Goal: Check status: Check status

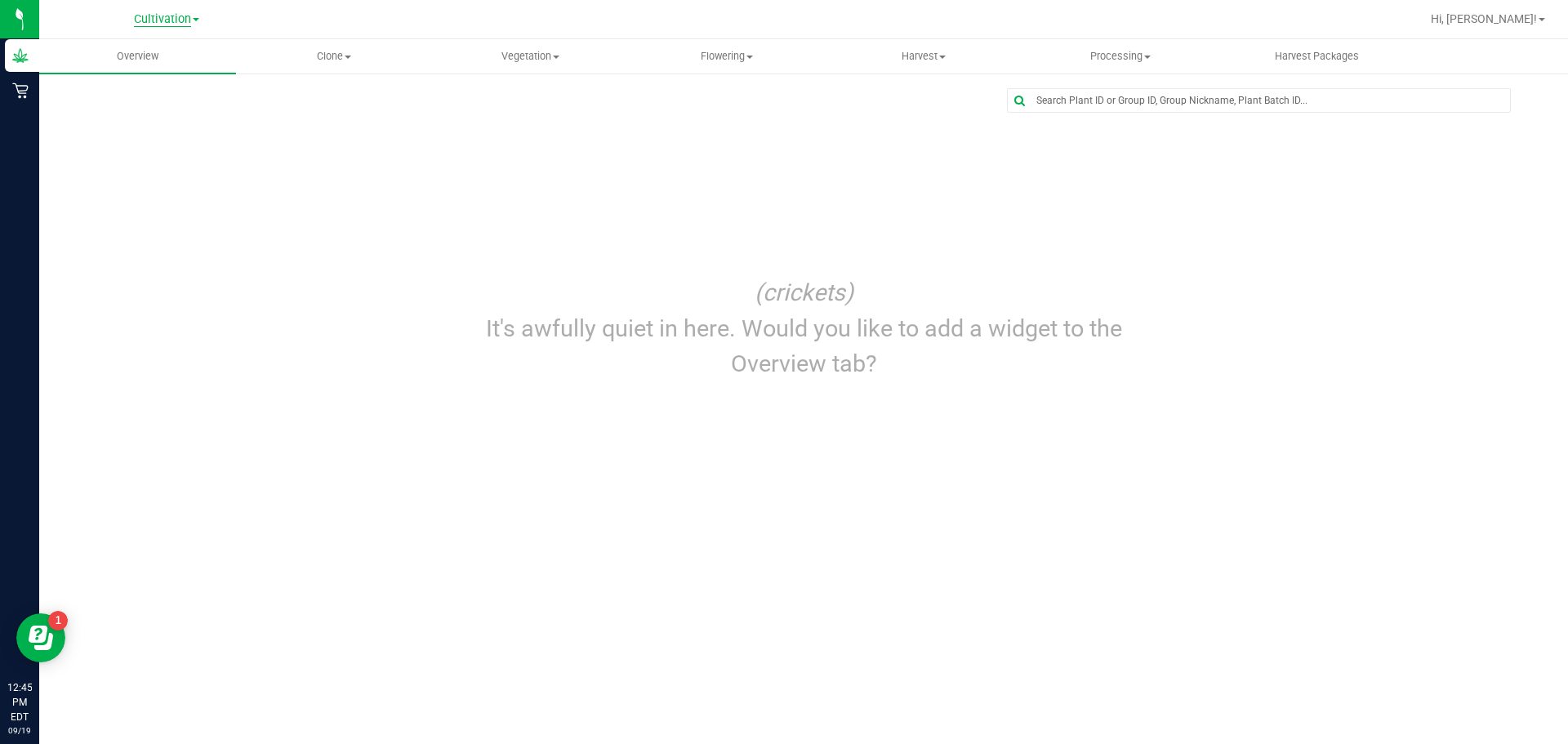
click at [165, 20] on span "Cultivation" at bounding box center [163, 20] width 58 height 15
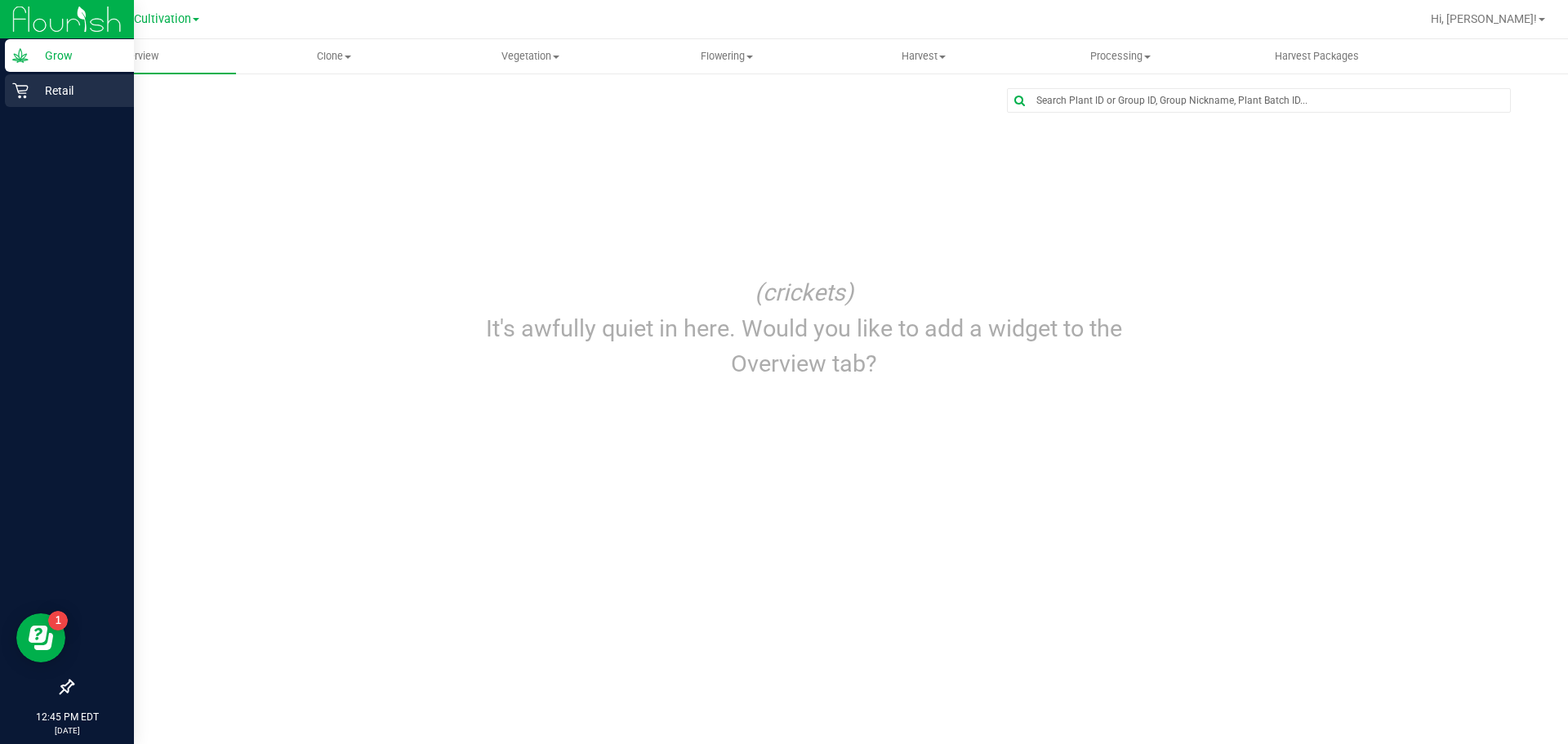
click at [20, 97] on icon at bounding box center [20, 91] width 16 height 16
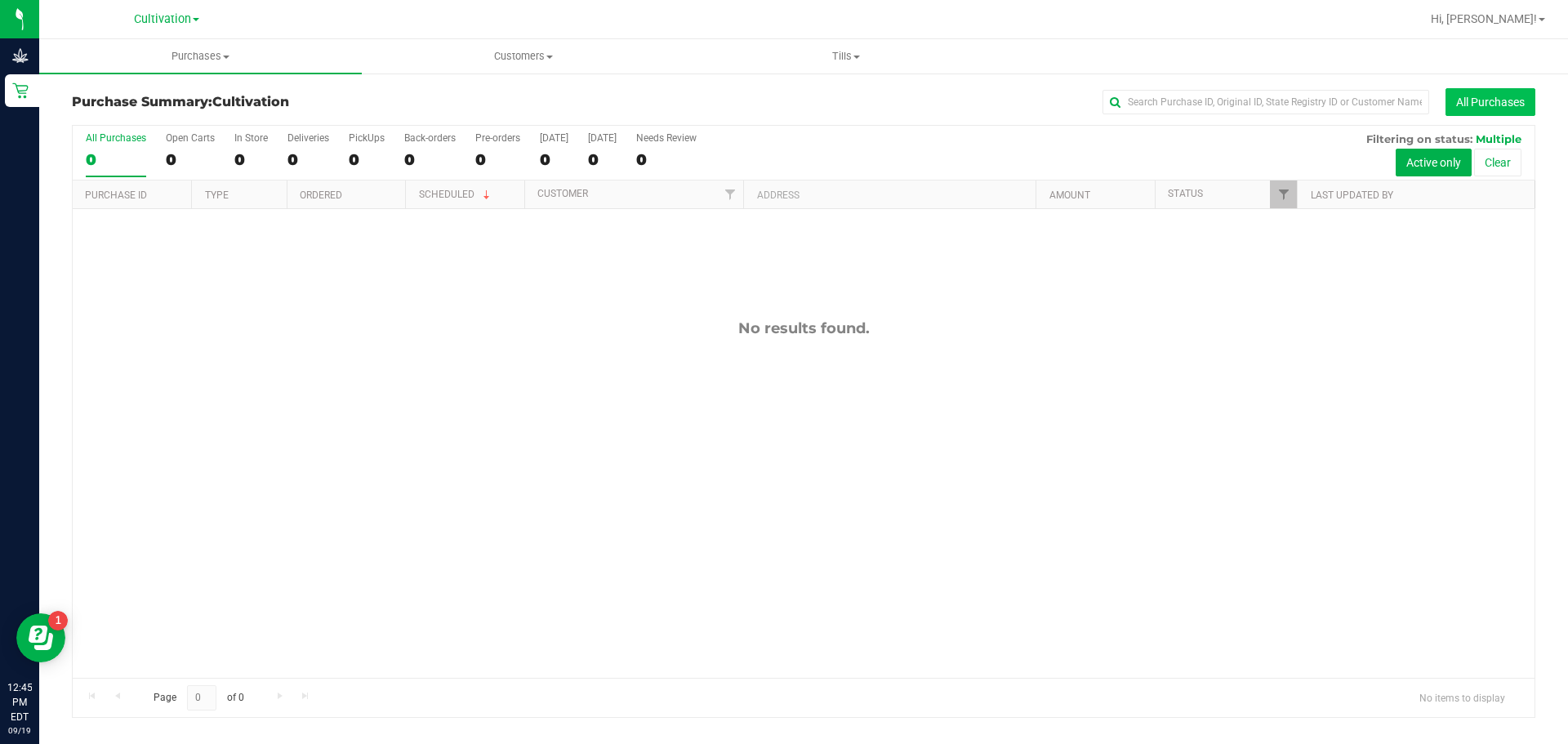
click at [1501, 98] on button "All Purchases" at bounding box center [1491, 102] width 90 height 28
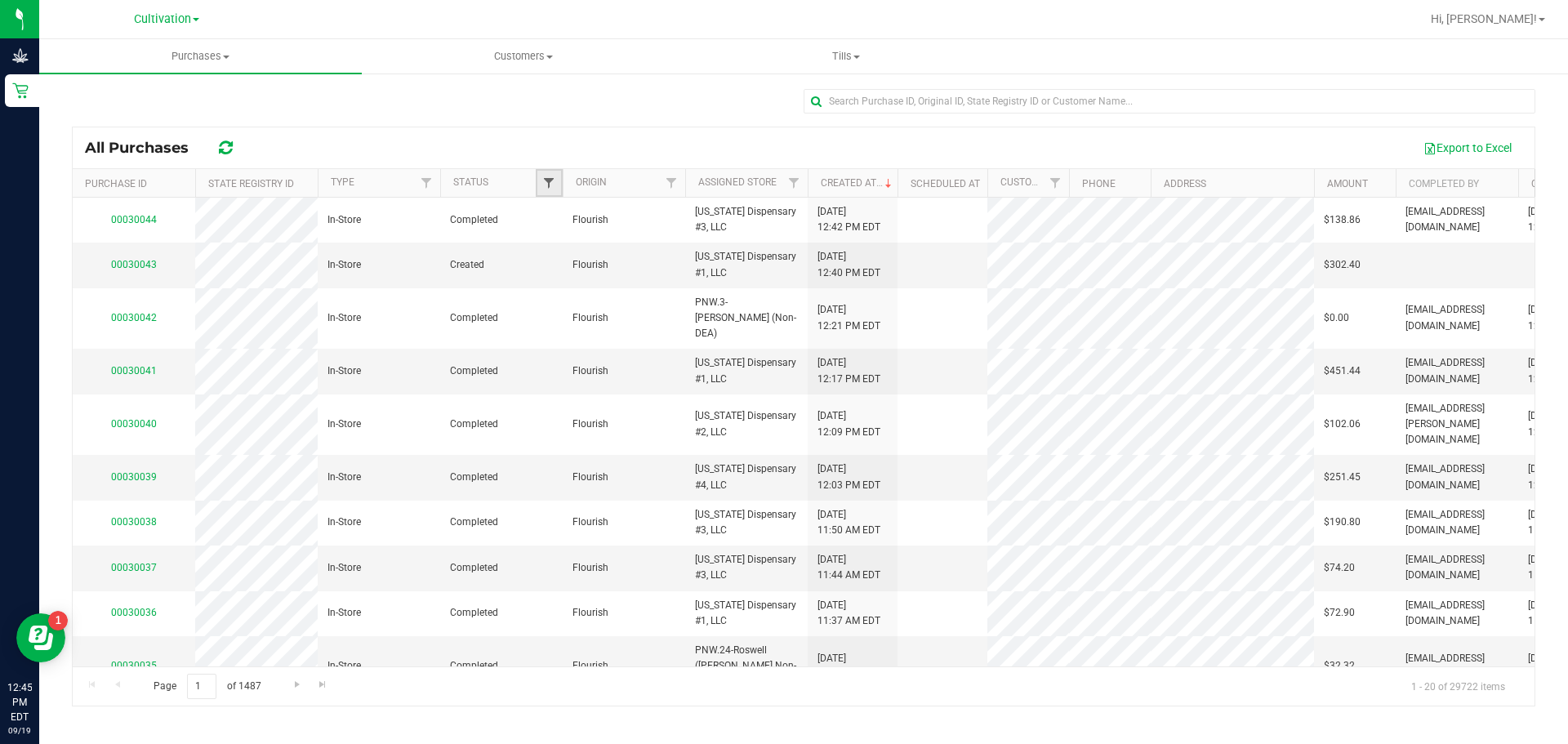
click at [546, 187] on span "Filter" at bounding box center [549, 183] width 13 height 13
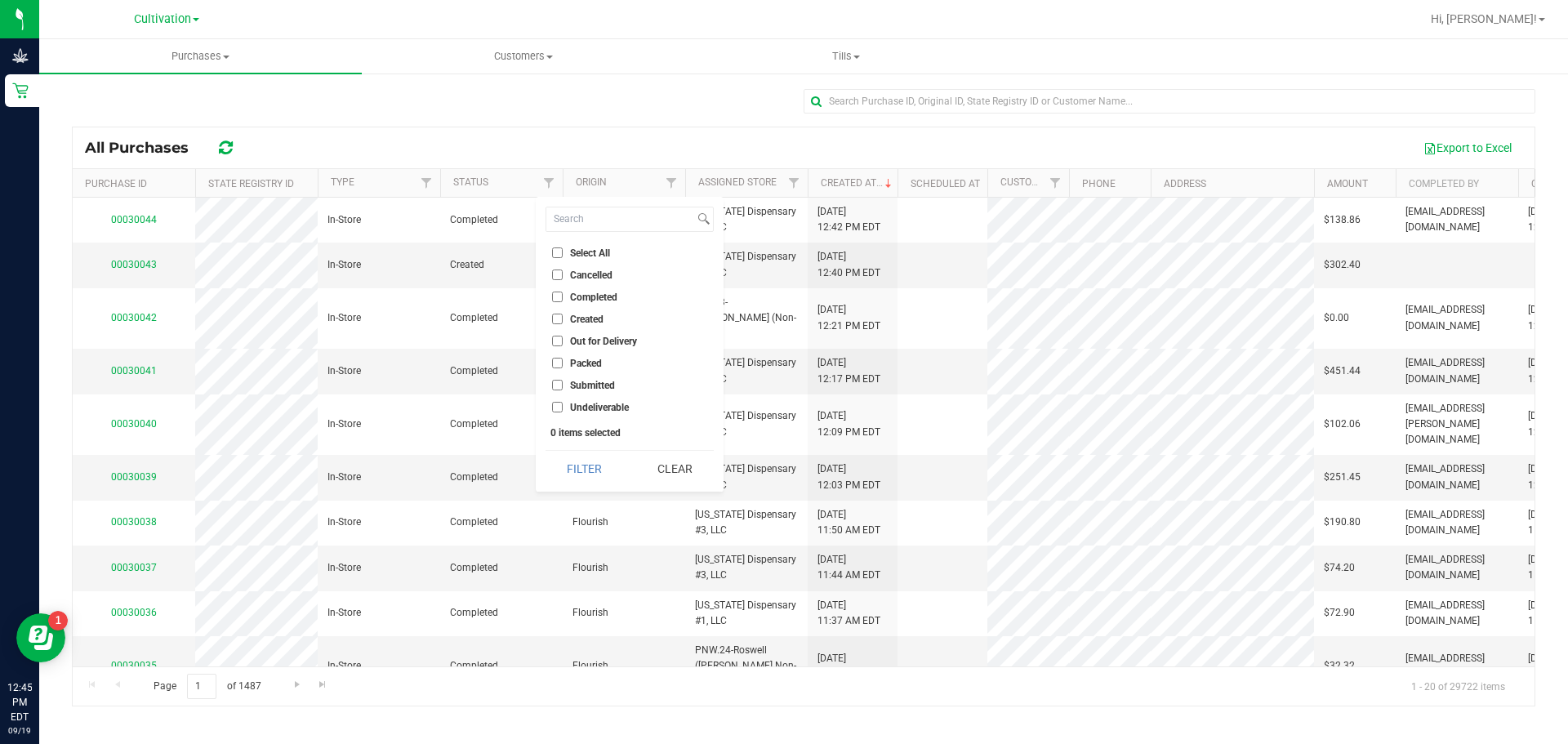
click at [556, 297] on input "Completed" at bounding box center [556, 296] width 10 height 10
checkbox input "true"
click at [582, 462] on button "Filter" at bounding box center [584, 468] width 78 height 36
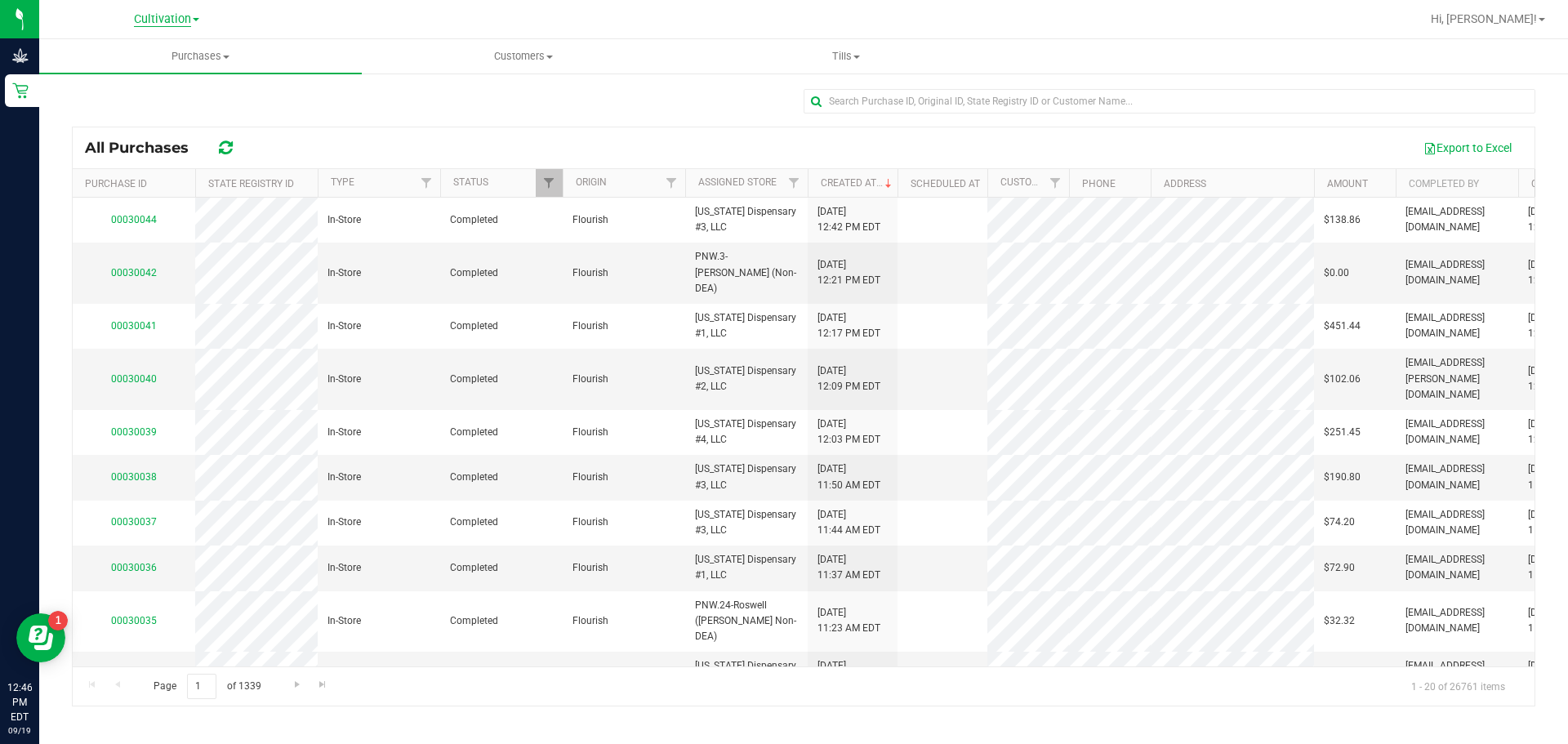
click at [163, 17] on span "Cultivation" at bounding box center [163, 20] width 58 height 15
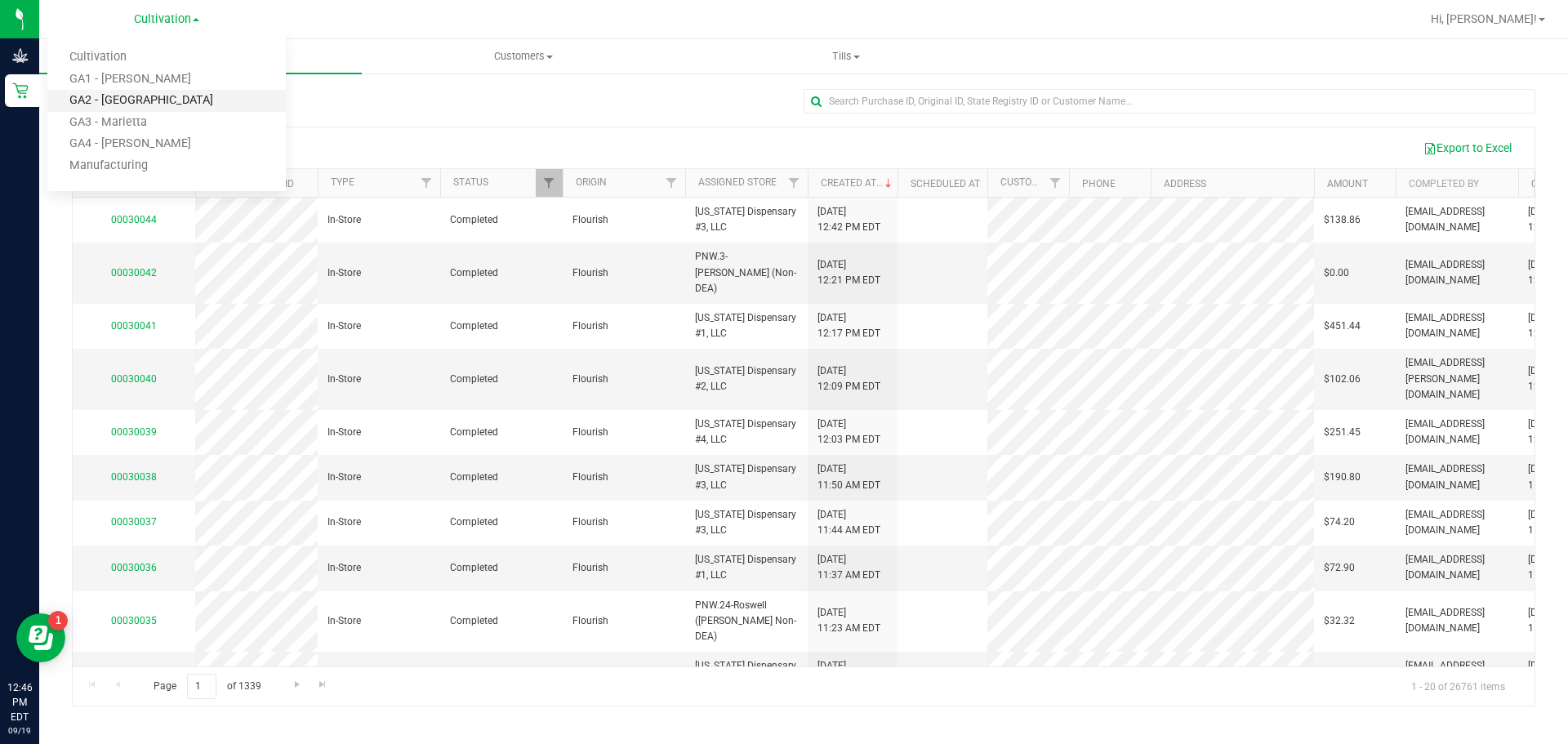
click at [125, 98] on link "GA2 - [GEOGRAPHIC_DATA]" at bounding box center [166, 101] width 239 height 22
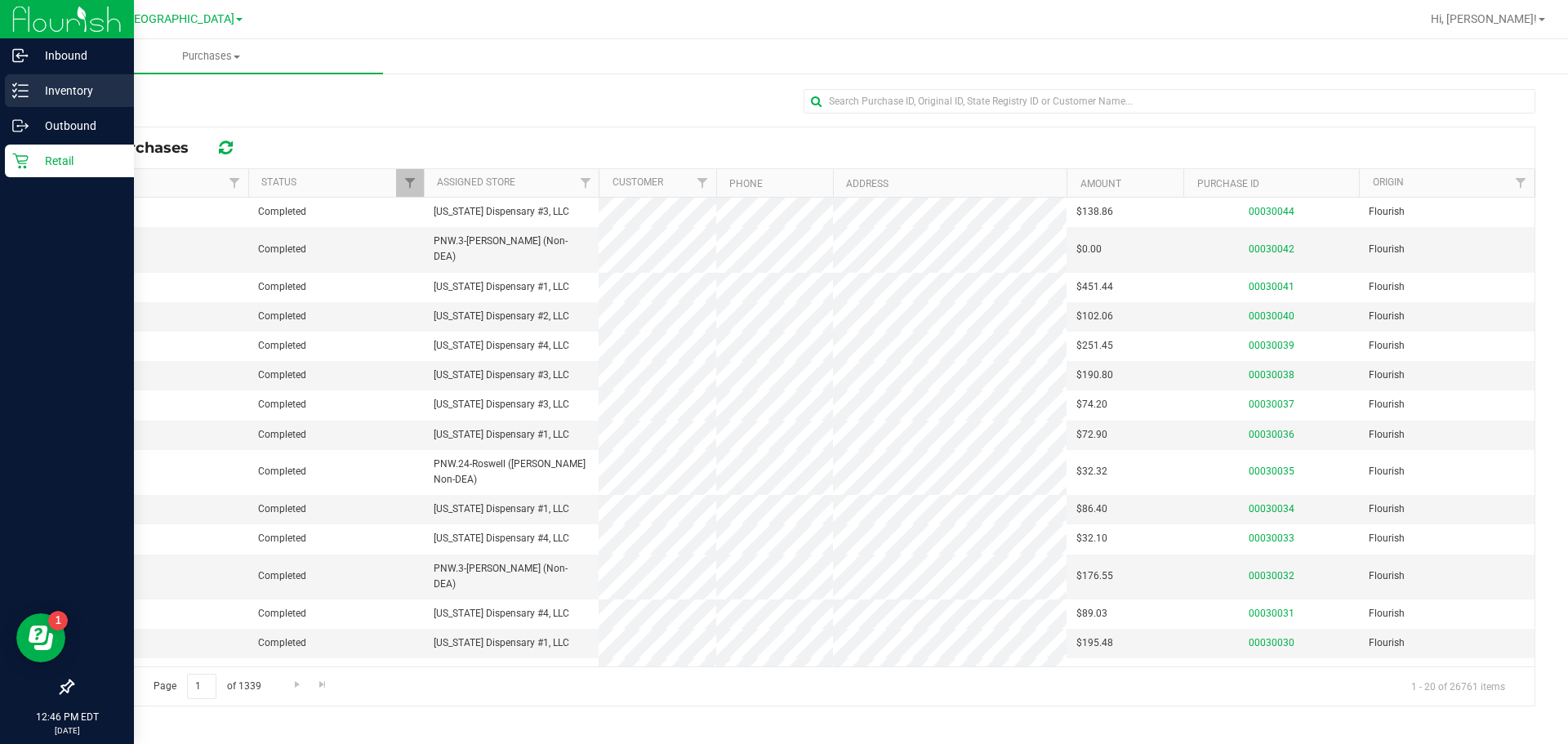
click at [85, 91] on p "Inventory" at bounding box center [78, 90] width 98 height 20
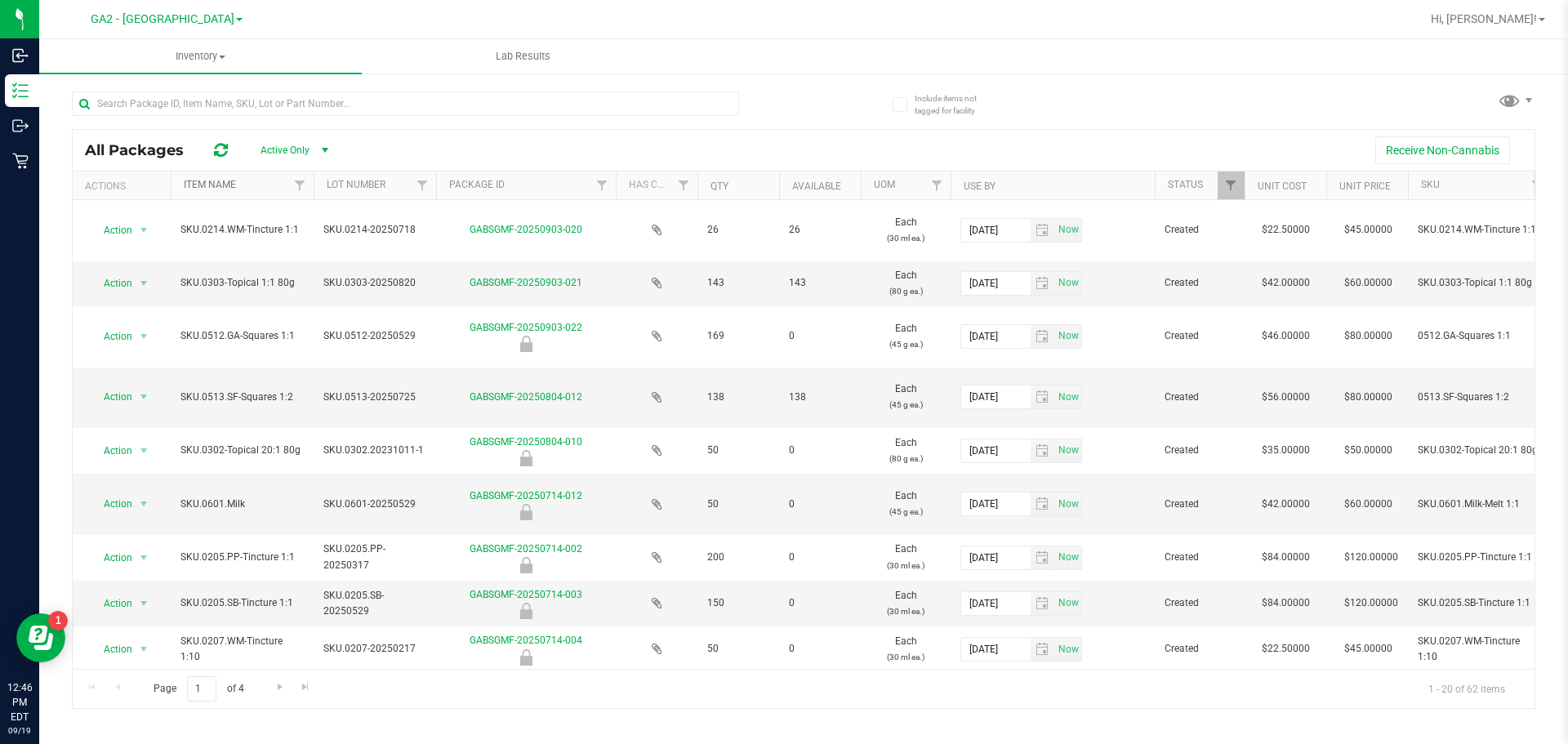
click at [217, 187] on link "Item Name" at bounding box center [210, 185] width 52 height 11
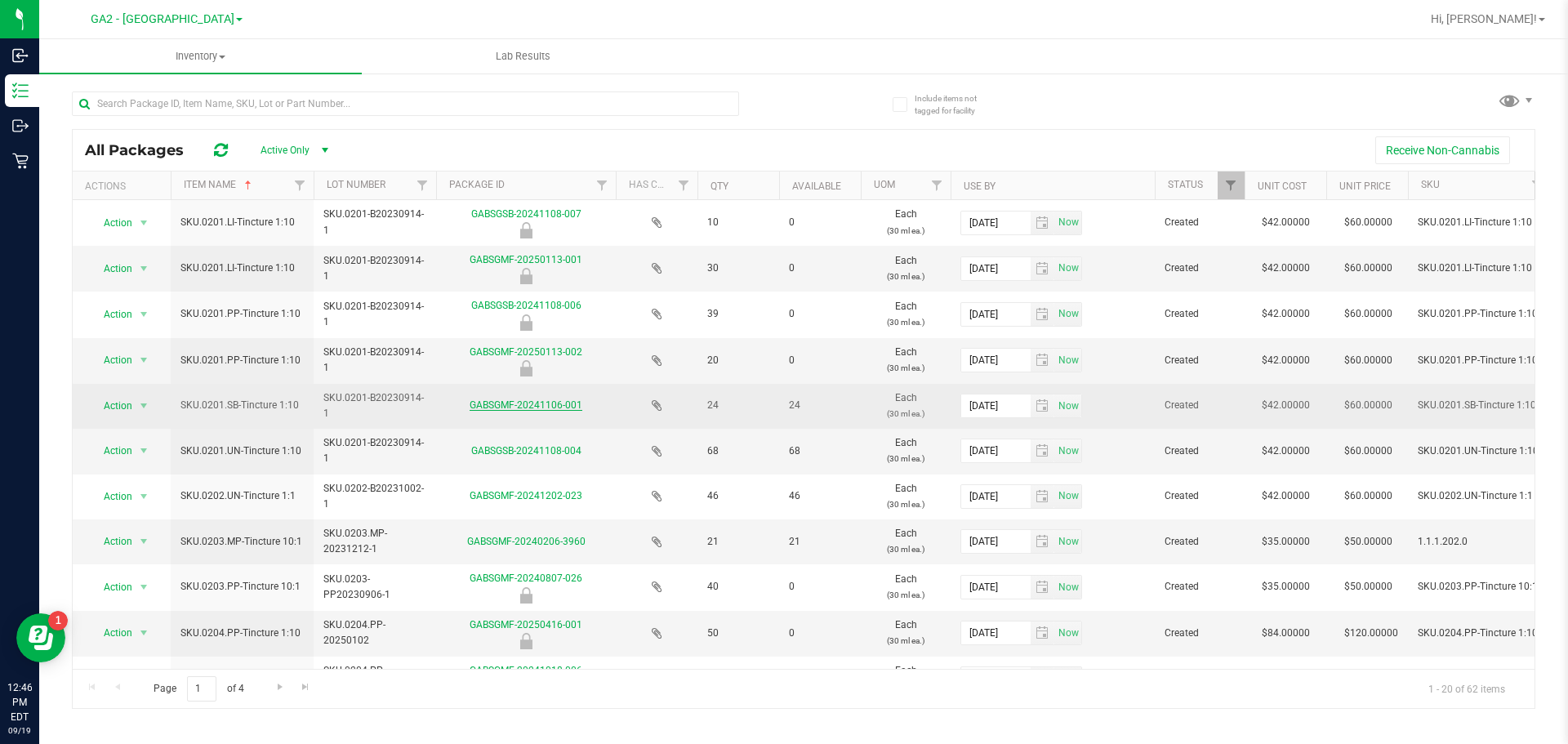
click at [554, 406] on link "GABSGMF-20241106-001" at bounding box center [526, 405] width 112 height 11
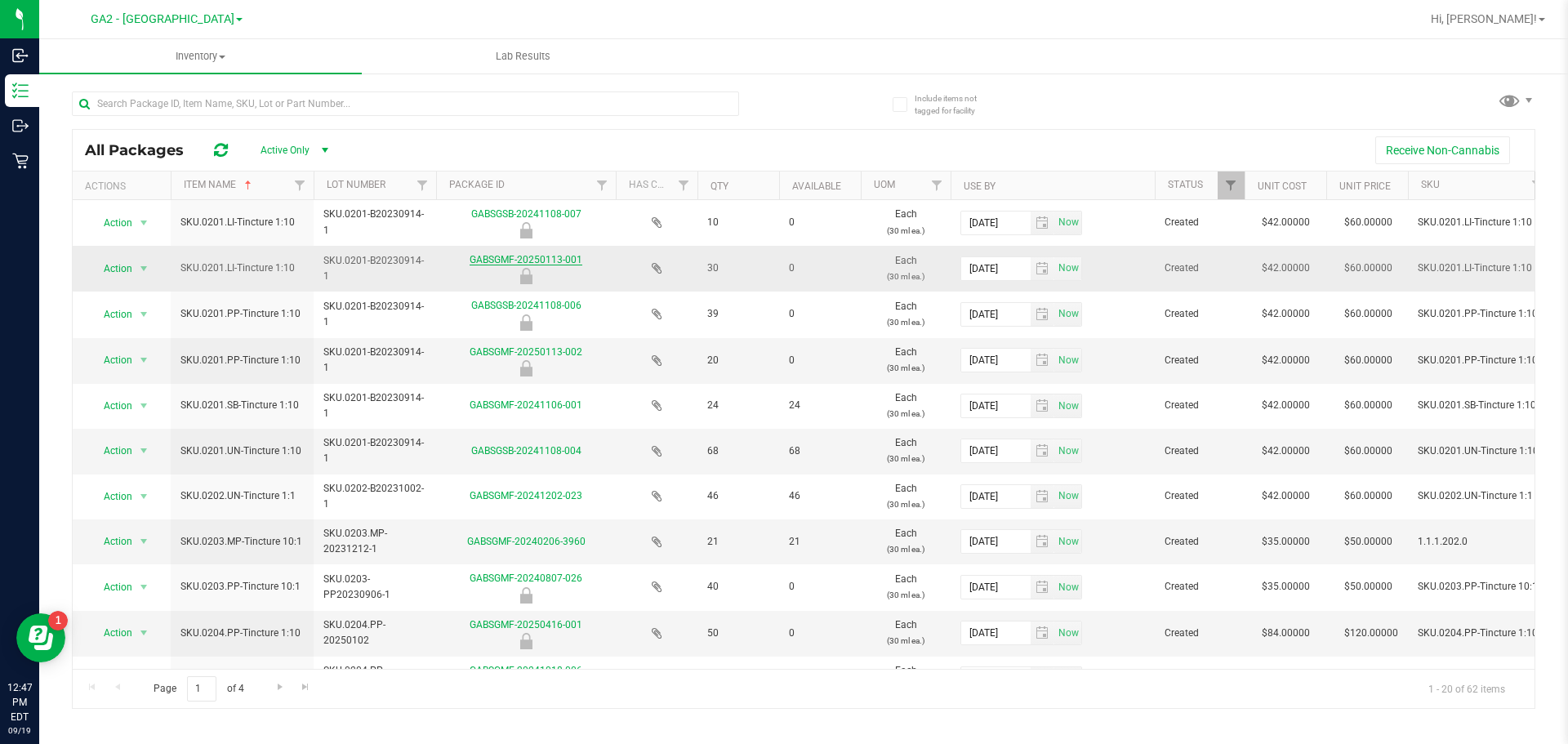
click at [565, 262] on link "GABSGMF-20250113-001" at bounding box center [526, 259] width 112 height 11
click at [468, 184] on link "Package ID" at bounding box center [477, 185] width 56 height 11
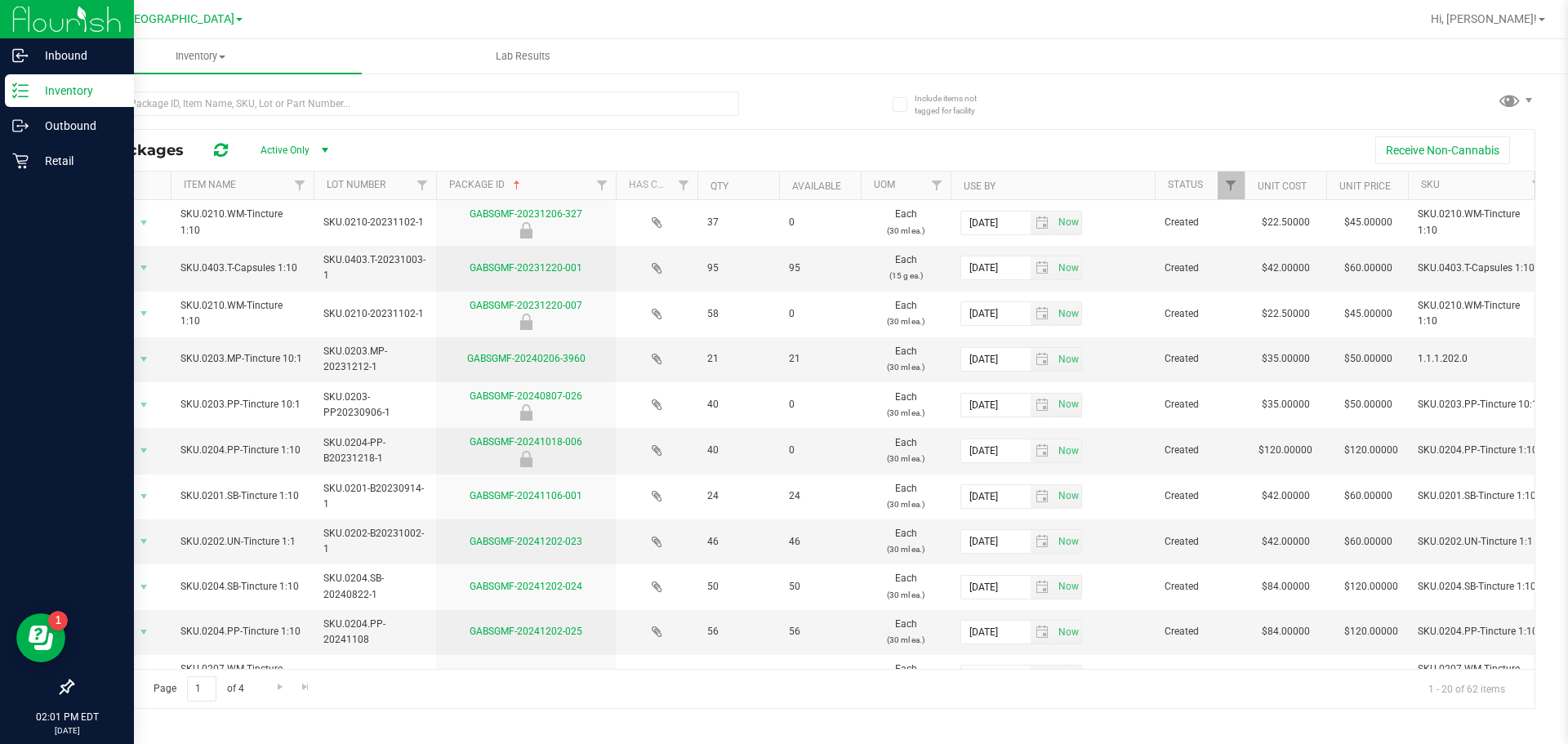
click at [69, 690] on icon at bounding box center [67, 687] width 15 height 15
click at [59, 688] on input "checkbox" at bounding box center [59, 688] width 0 height 0
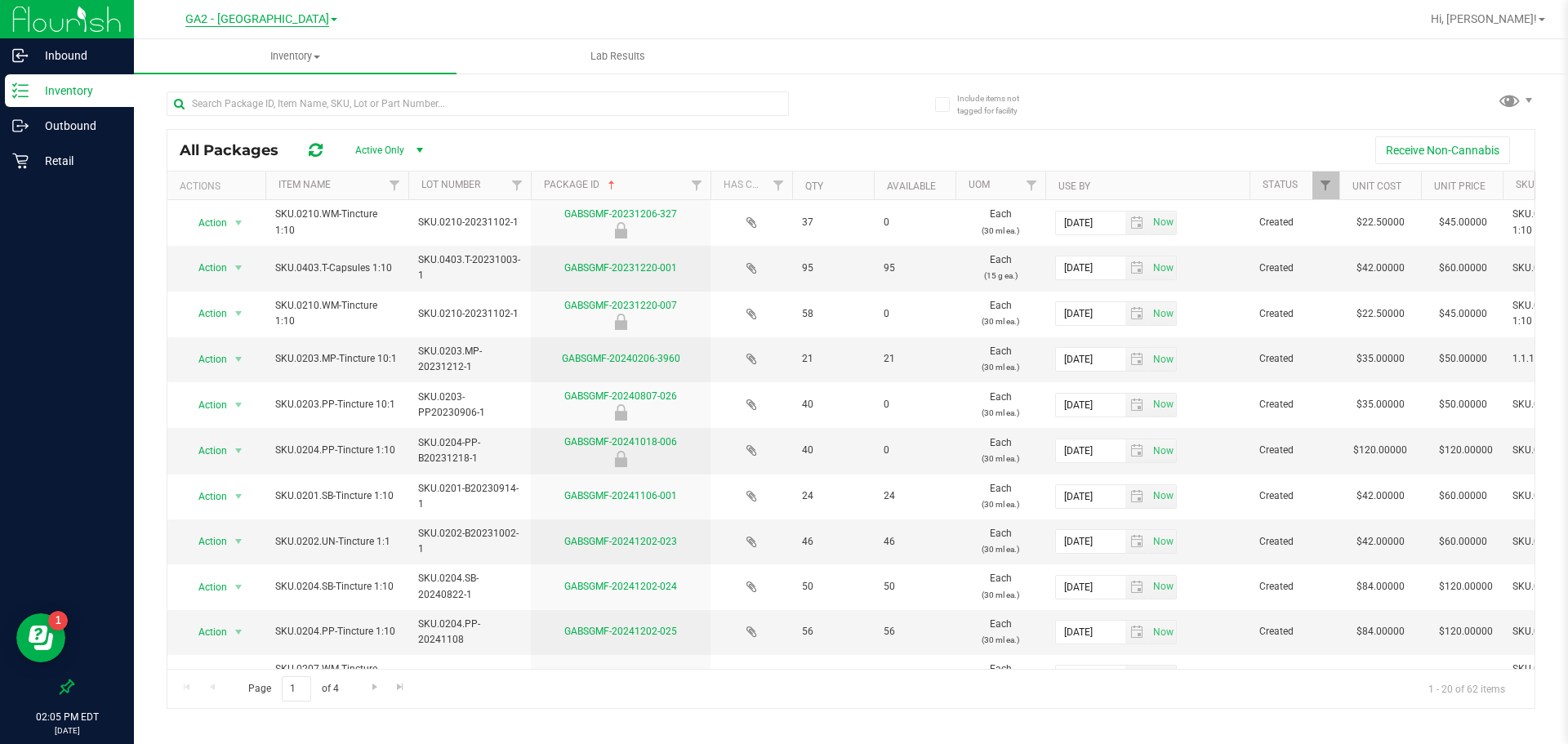
click at [288, 19] on span "GA2 - [GEOGRAPHIC_DATA]" at bounding box center [257, 20] width 144 height 15
click at [230, 167] on link "Manufacturing" at bounding box center [261, 166] width 239 height 22
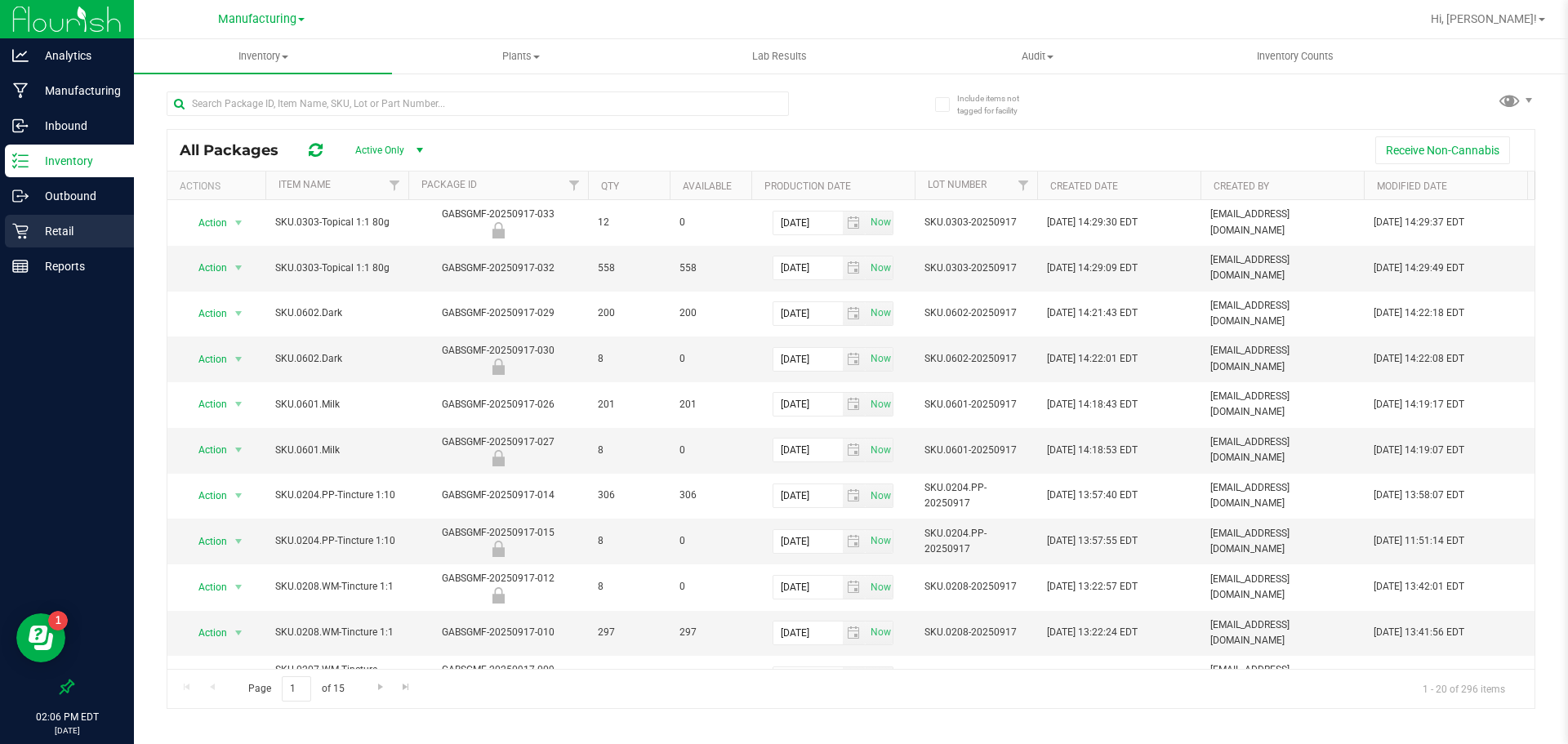
click at [67, 234] on p "Retail" at bounding box center [78, 230] width 98 height 20
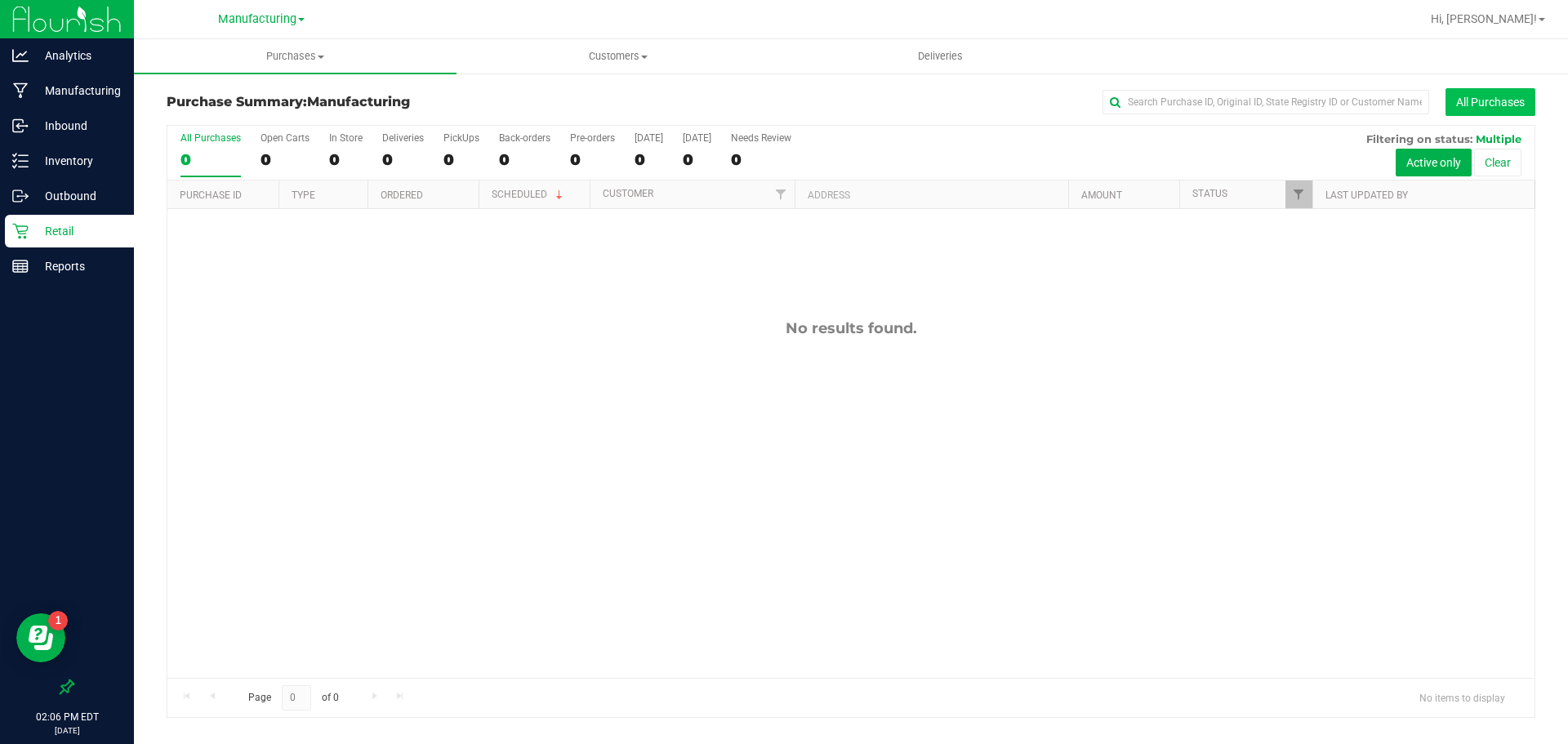
click at [1507, 110] on button "All Purchases" at bounding box center [1491, 102] width 90 height 28
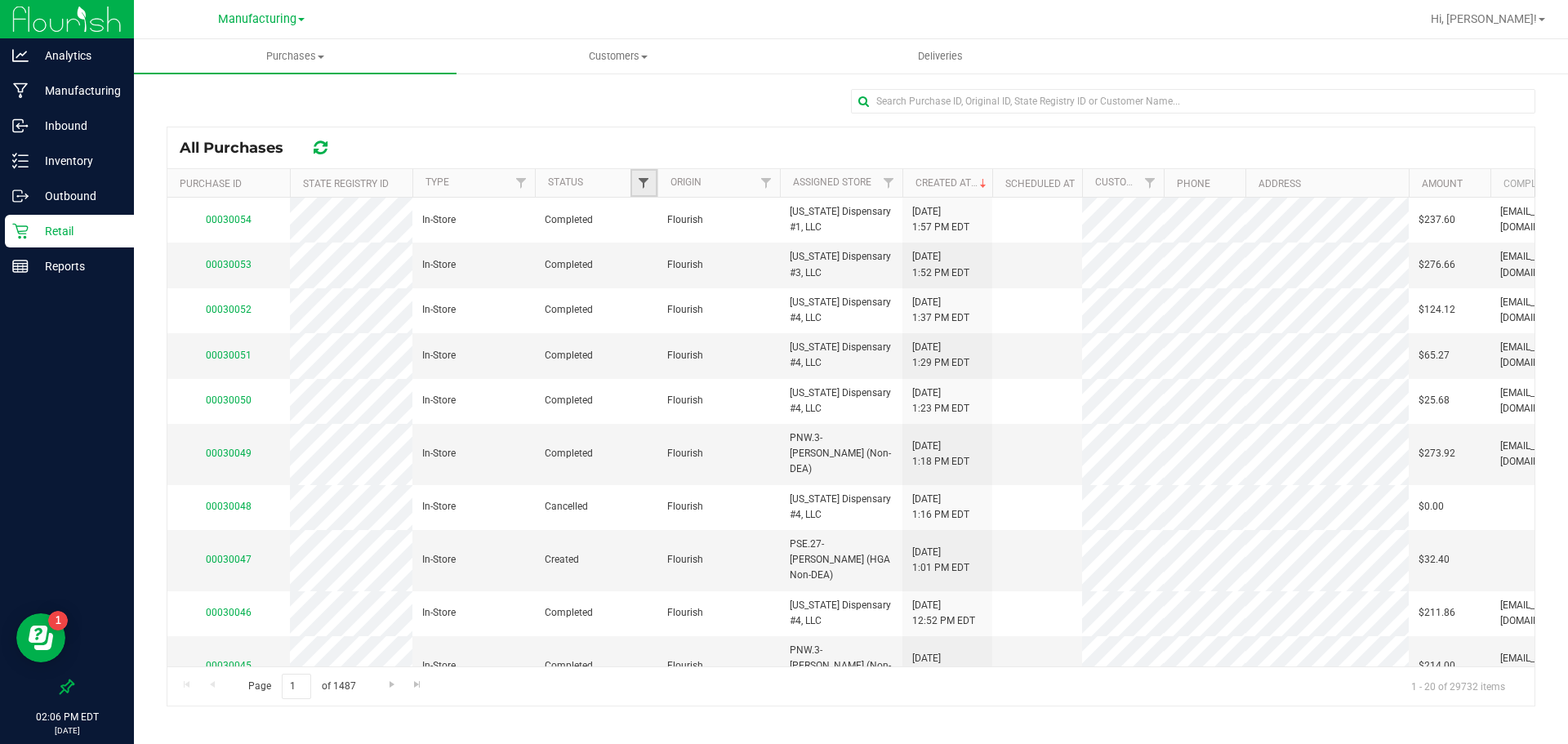
click at [643, 179] on span "Filter" at bounding box center [644, 183] width 13 height 13
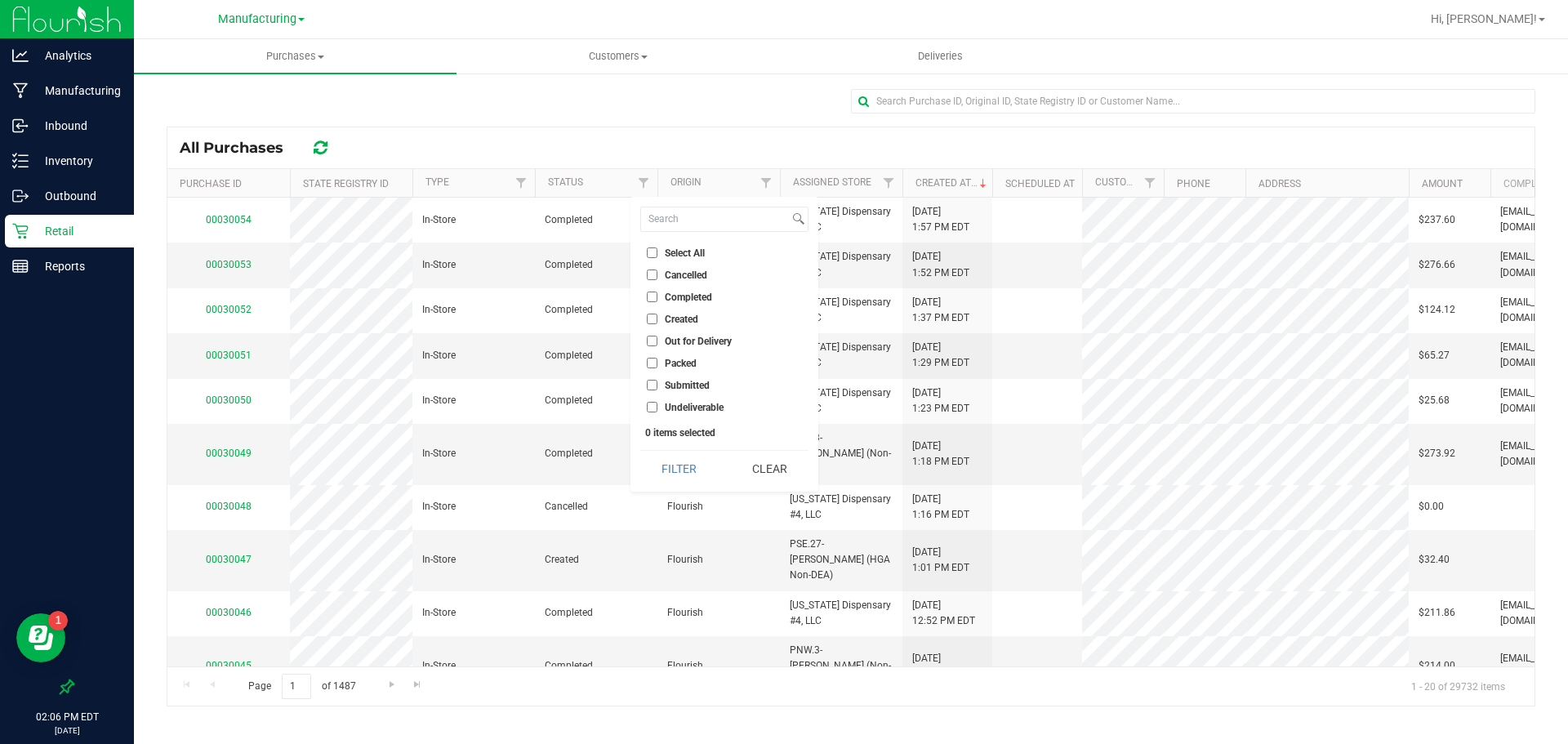
click at [654, 294] on input "Completed" at bounding box center [651, 296] width 10 height 10
checkbox input "true"
click at [676, 464] on button "Filter" at bounding box center [679, 468] width 78 height 36
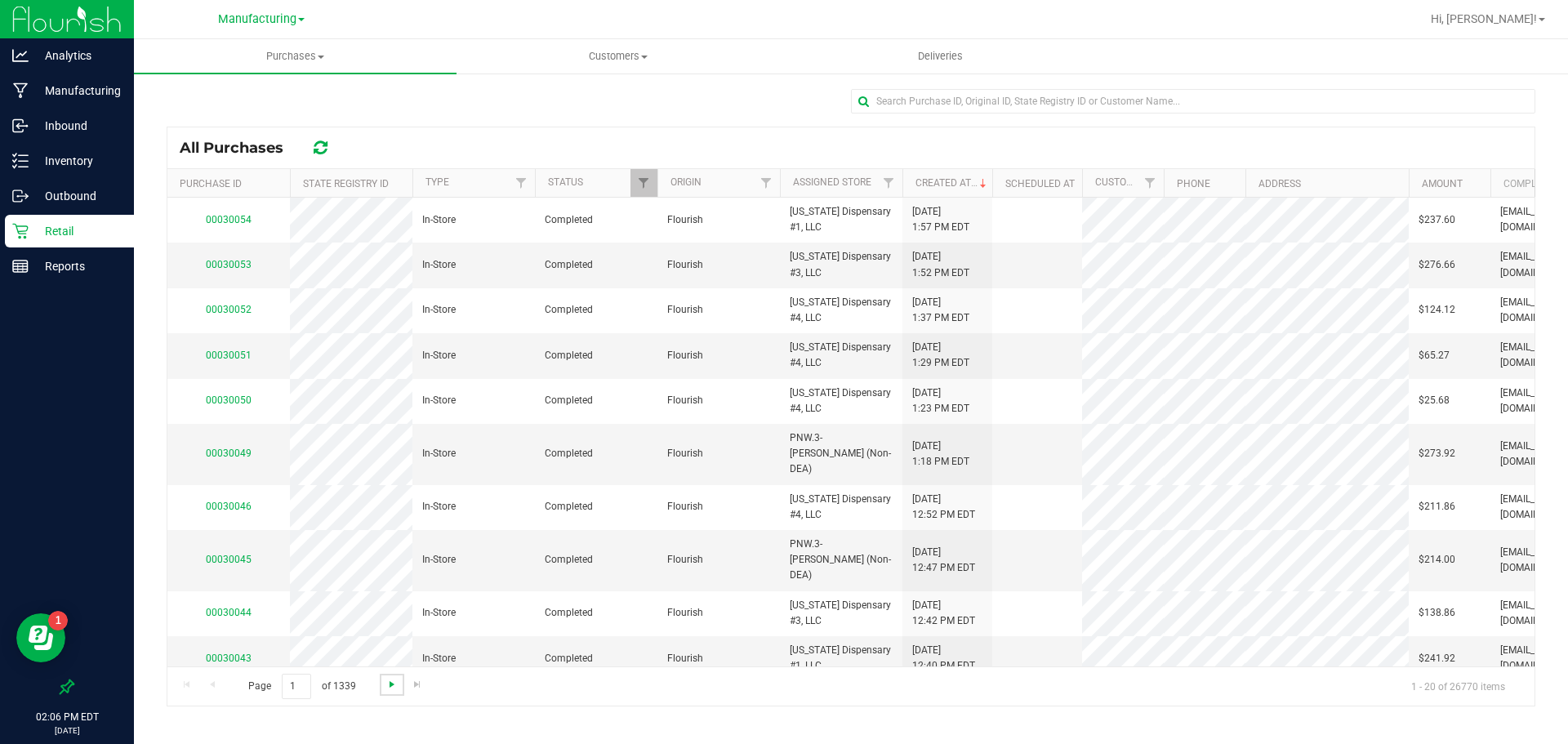
click at [389, 689] on span "Go to the next page" at bounding box center [392, 685] width 13 height 13
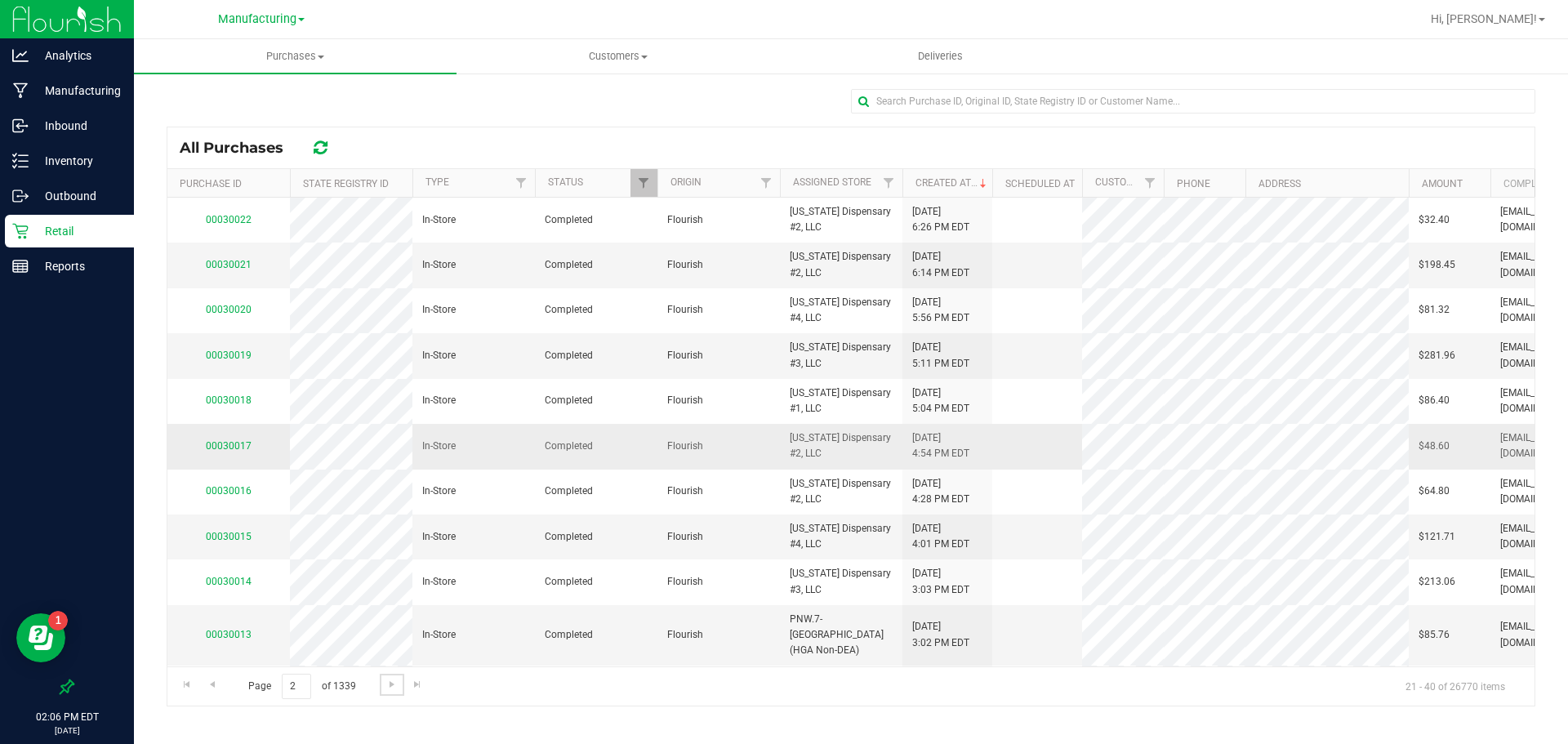
scroll to position [436, 0]
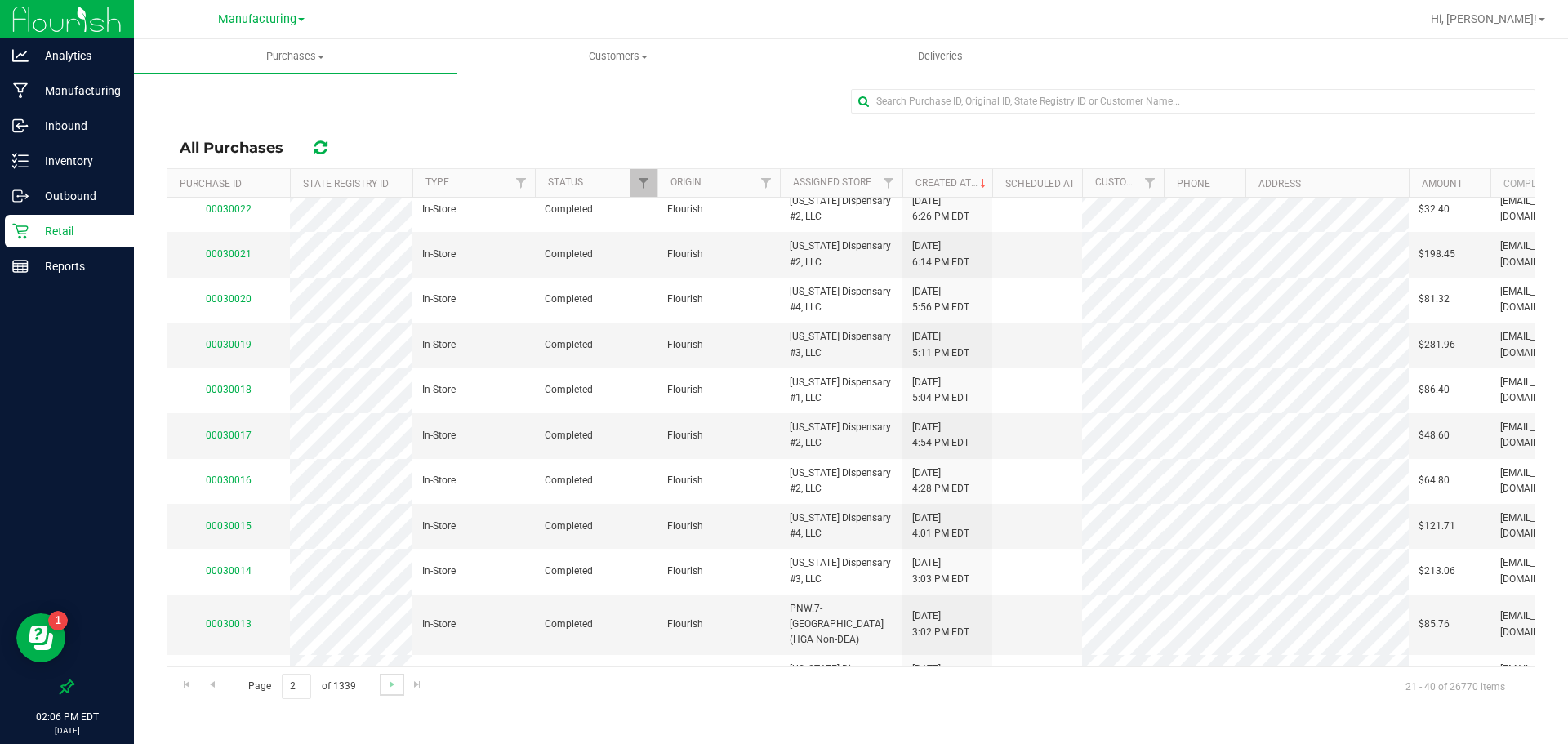
click at [394, 690] on link "Go to the next page" at bounding box center [392, 685] width 24 height 22
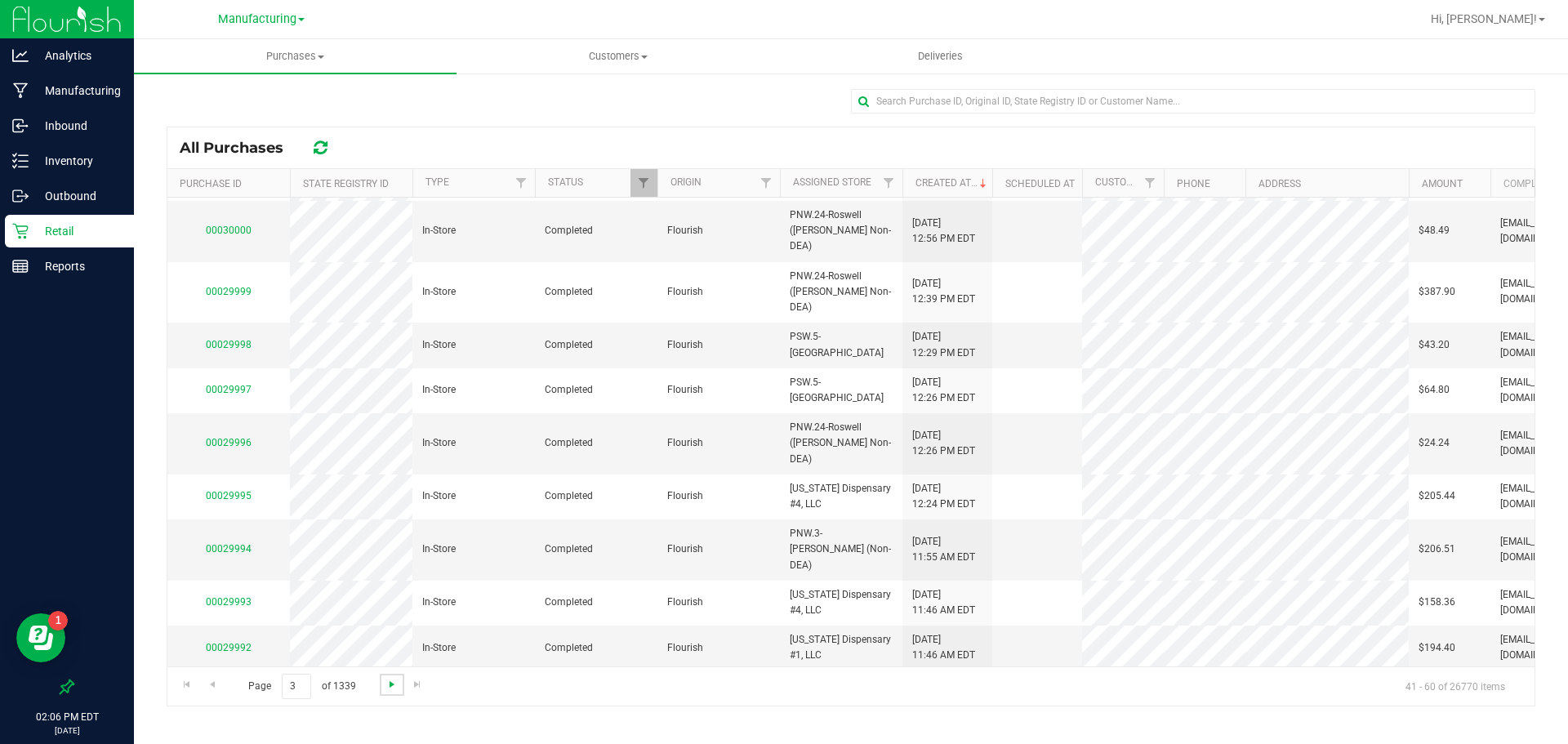
click at [389, 687] on span "Go to the next page" at bounding box center [392, 685] width 13 height 13
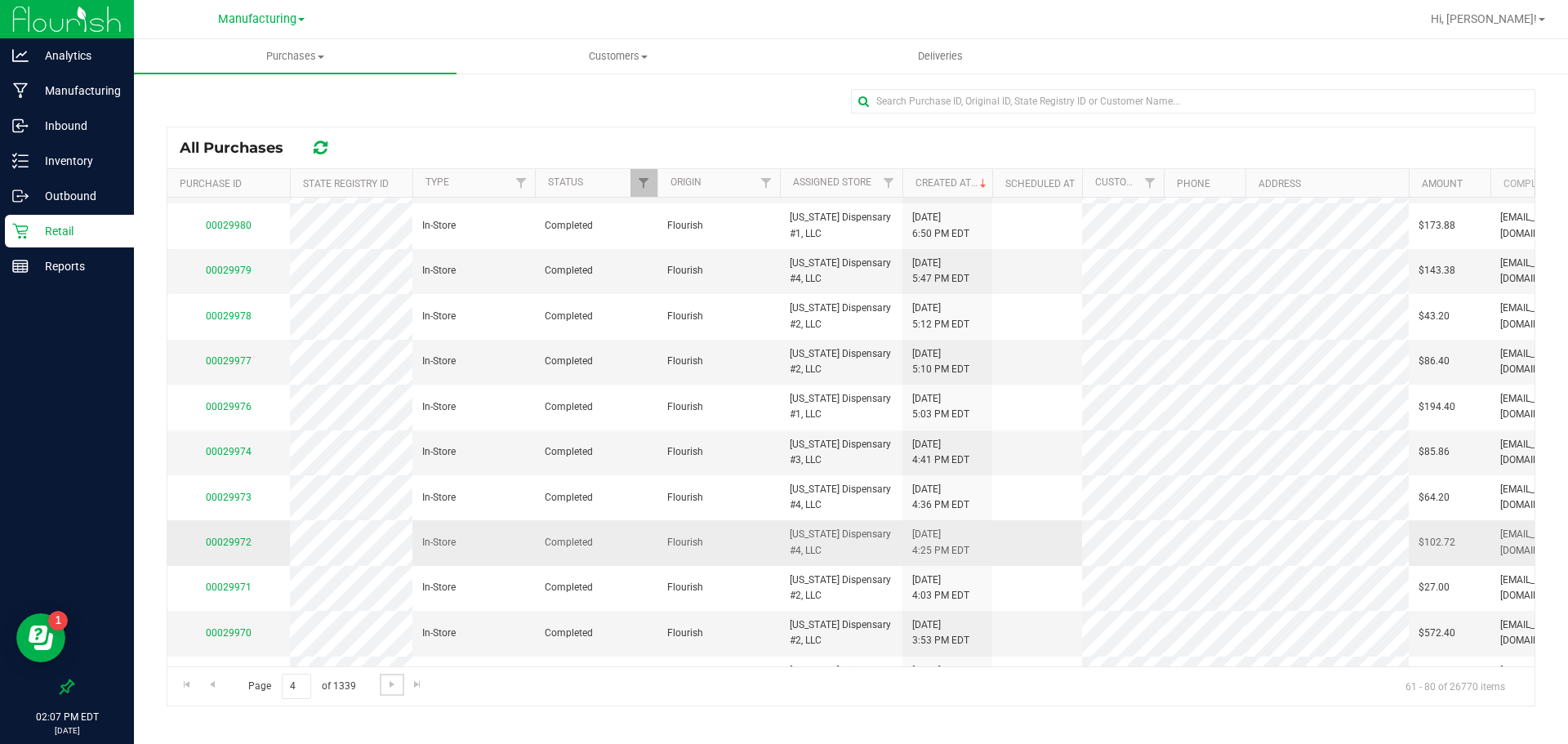
scroll to position [450, 0]
drag, startPoint x: 1029, startPoint y: 666, endPoint x: 1091, endPoint y: 667, distance: 62.0
click at [1091, 667] on div "Page 4 of 1339 61 - 80 of 26770 items" at bounding box center [851, 686] width 1367 height 39
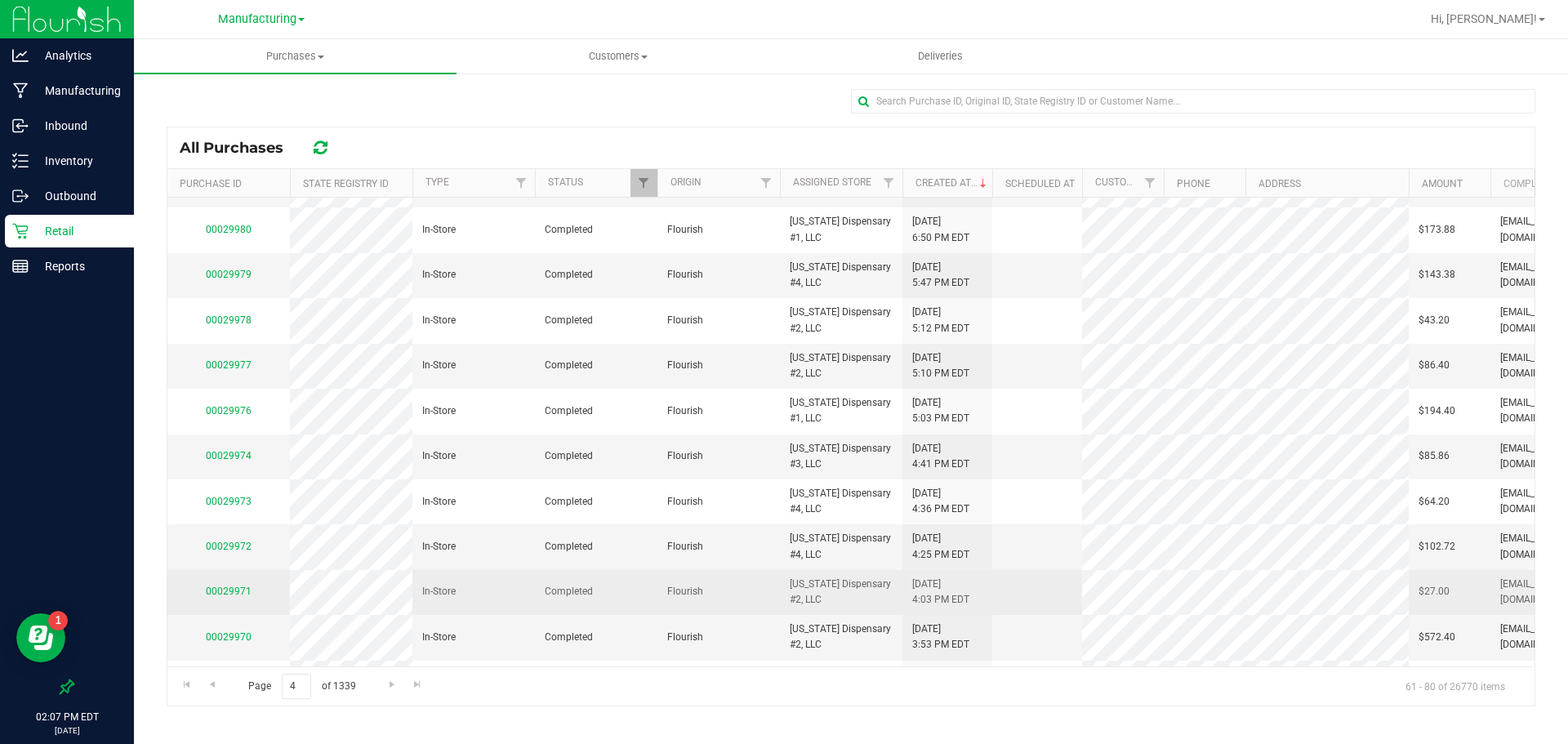
scroll to position [0, 0]
